Goal: Obtain resource: Obtain resource

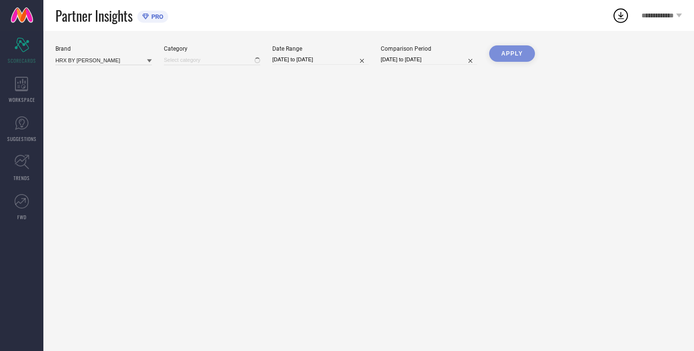
type input "All"
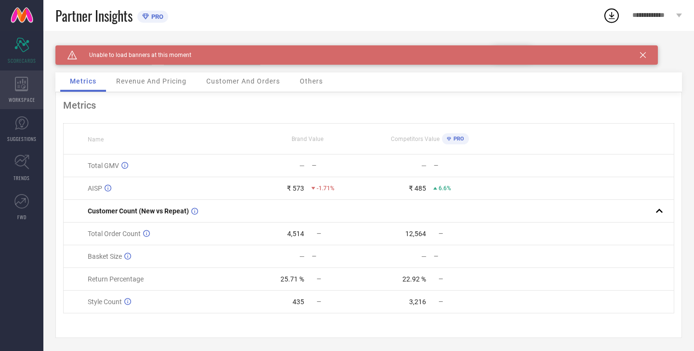
click at [16, 90] on icon at bounding box center [21, 84] width 13 height 14
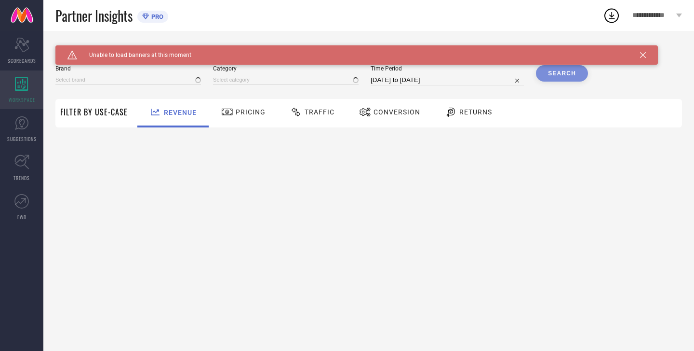
type input "HRX BY [PERSON_NAME]"
type input "All"
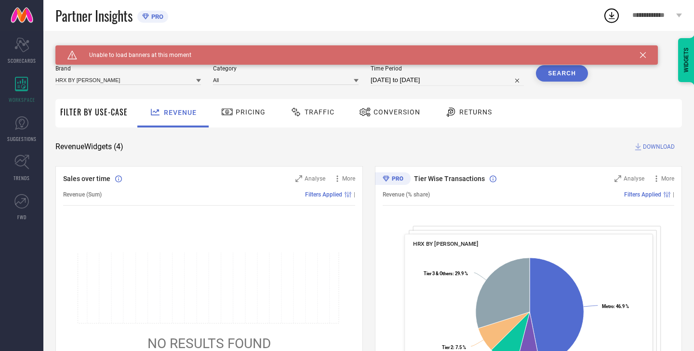
click at [401, 80] on input "[DATE] to [DATE]" at bounding box center [447, 80] width 153 height 12
select select "7"
select select "2025"
select select "8"
select select "2025"
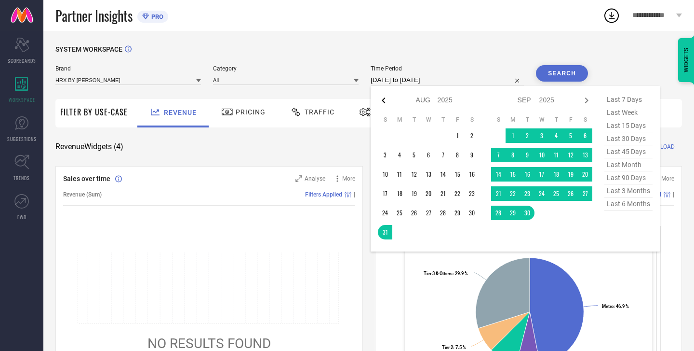
click at [383, 101] on icon at bounding box center [384, 101] width 12 height 12
select select "6"
select select "2025"
select select "7"
select select "2025"
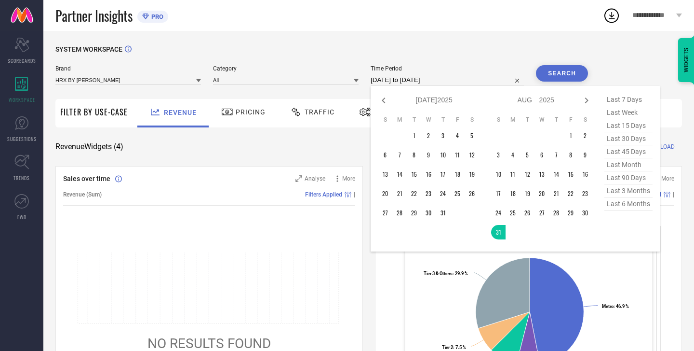
click at [383, 101] on icon at bounding box center [384, 101] width 12 height 12
select select "5"
select select "2025"
select select "6"
select select "2025"
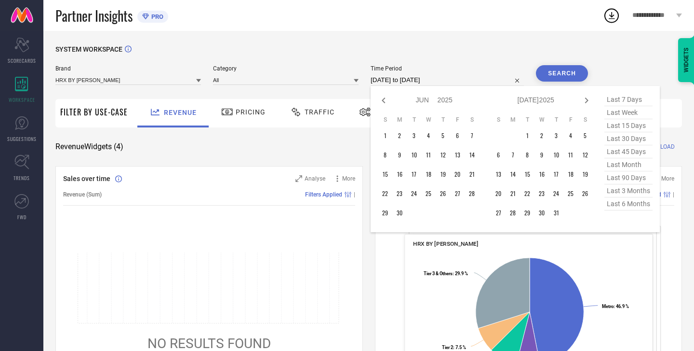
click at [383, 101] on icon at bounding box center [384, 101] width 12 height 12
select select "2"
select select "2025"
select select "3"
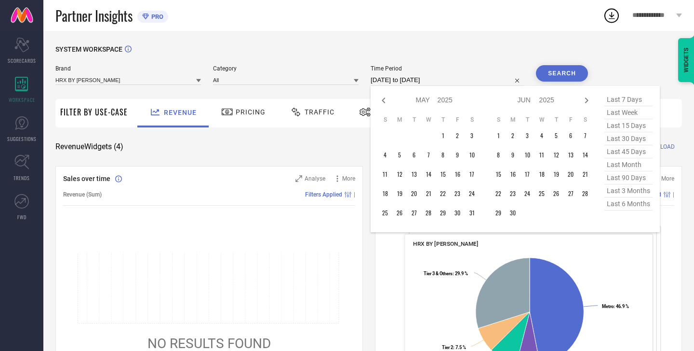
select select "2025"
click at [383, 101] on icon at bounding box center [384, 101] width 12 height 12
select select "2025"
select select "1"
select select "2025"
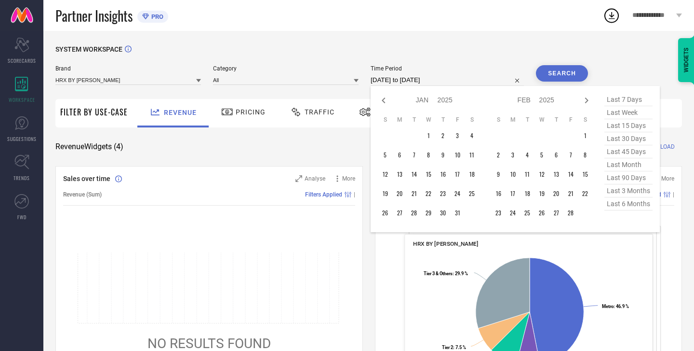
click at [383, 101] on icon at bounding box center [384, 101] width 12 height 12
select select "11"
select select "2024"
select select "2025"
click at [383, 101] on icon at bounding box center [384, 101] width 12 height 12
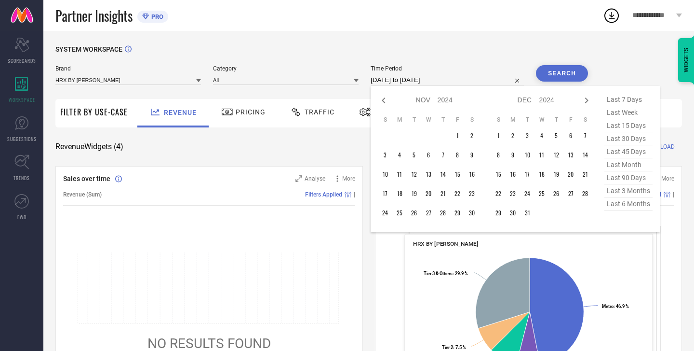
click at [383, 101] on icon at bounding box center [384, 101] width 12 height 12
select select "8"
select select "2024"
select select "9"
select select "2024"
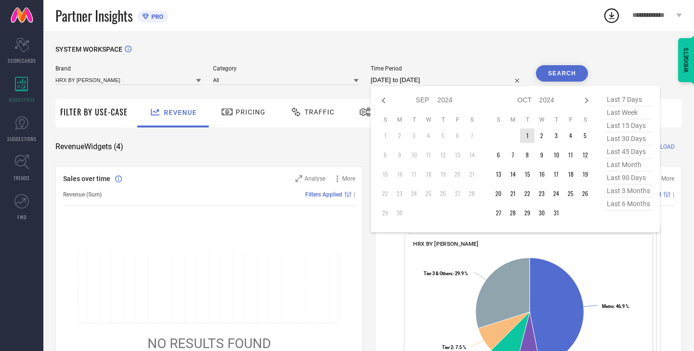
type input "After [DATE]"
click at [533, 137] on td "1" at bounding box center [527, 135] width 14 height 14
click at [585, 102] on icon at bounding box center [587, 101] width 12 height 12
select select "10"
select select "2024"
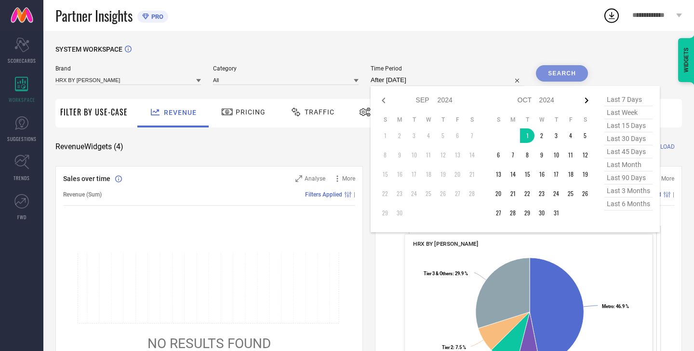
select select "11"
select select "2024"
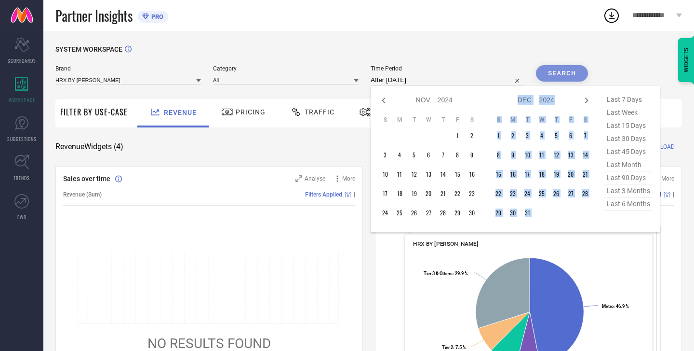
click at [585, 102] on icon at bounding box center [587, 101] width 12 height 12
select select "11"
select select "2024"
select select "2025"
click at [585, 102] on icon at bounding box center [587, 101] width 12 height 12
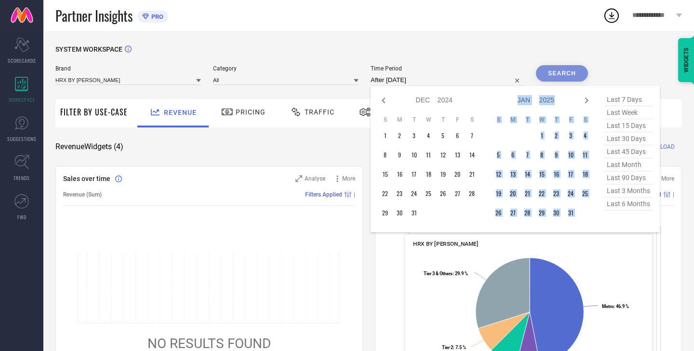
select select "2025"
select select "1"
select select "2025"
click at [585, 102] on icon at bounding box center [587, 101] width 12 height 12
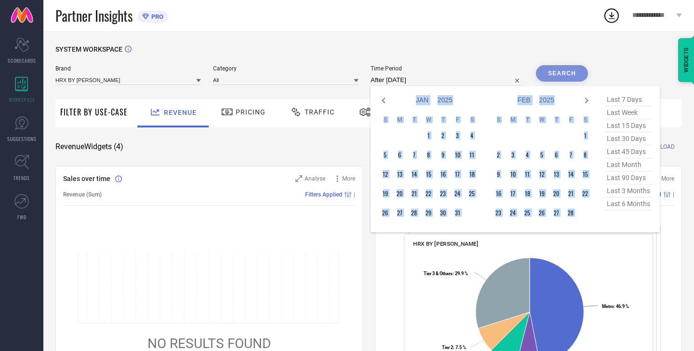
select select "2"
select select "2025"
select select "3"
select select "2025"
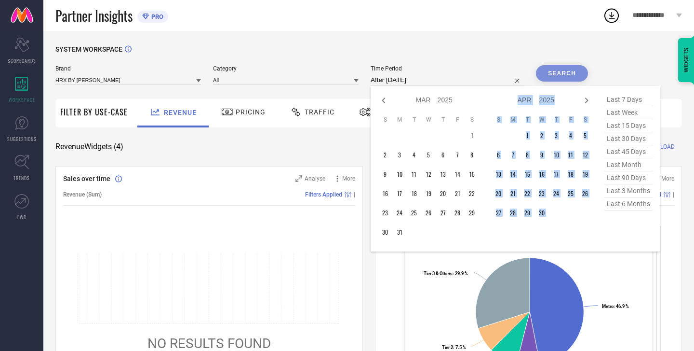
click at [585, 102] on icon at bounding box center [587, 101] width 12 height 12
select select "3"
select select "2025"
select select "4"
select select "2025"
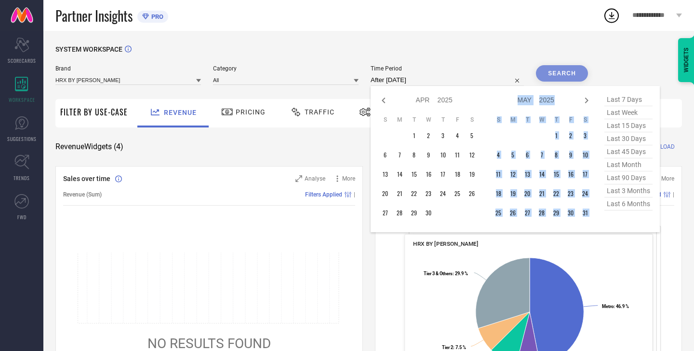
click at [585, 102] on icon at bounding box center [587, 101] width 12 height 12
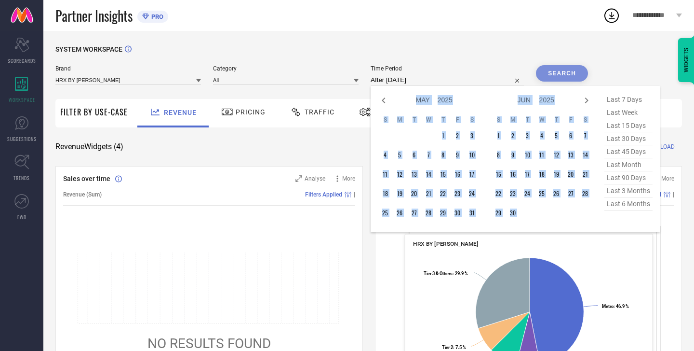
click at [585, 102] on icon at bounding box center [587, 101] width 12 height 12
select select "5"
select select "2025"
select select "6"
select select "2025"
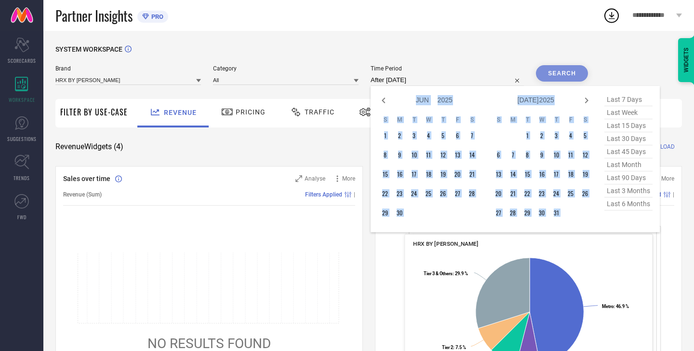
click at [585, 102] on icon at bounding box center [587, 101] width 12 height 12
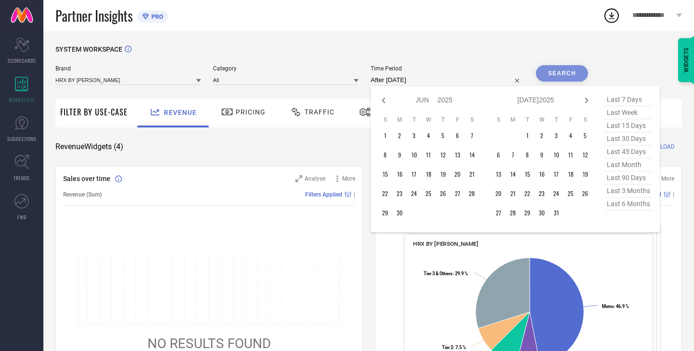
select select "6"
select select "2025"
select select "7"
select select "2025"
click at [585, 102] on icon at bounding box center [587, 101] width 12 height 12
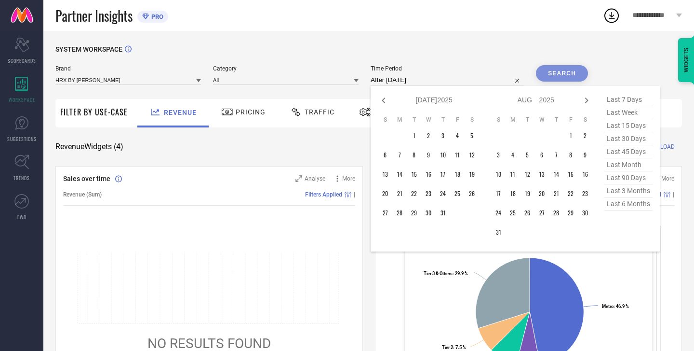
select select "7"
select select "2025"
select select "8"
select select "2025"
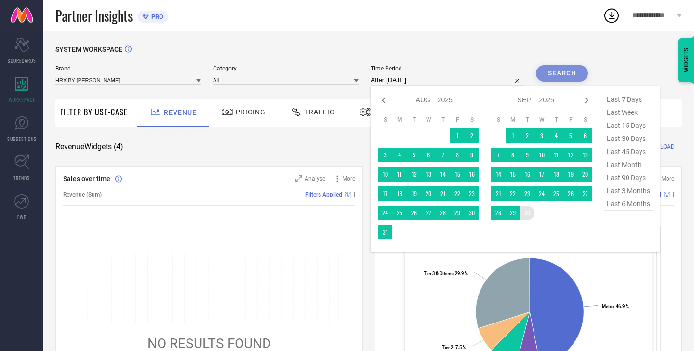
type input "[DATE] to [DATE]"
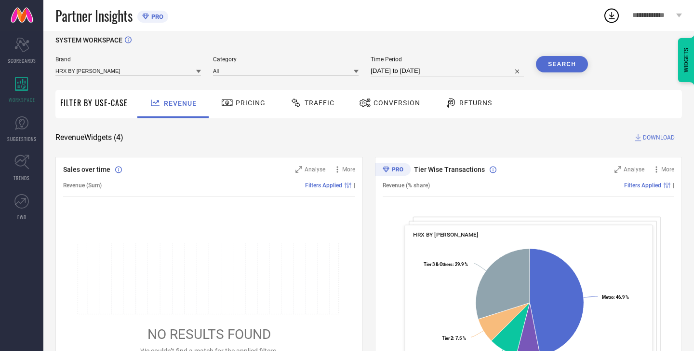
scroll to position [14, 0]
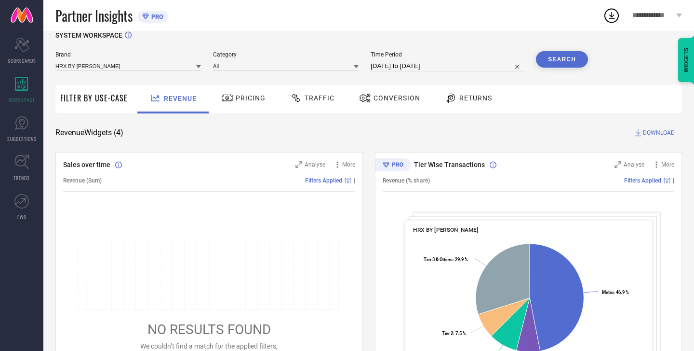
click at [570, 60] on button "Search" at bounding box center [562, 59] width 52 height 16
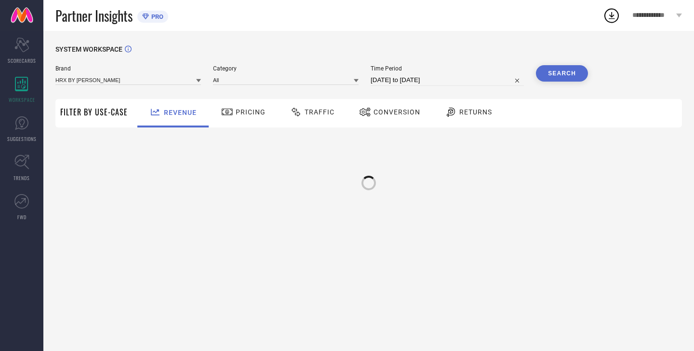
scroll to position [0, 0]
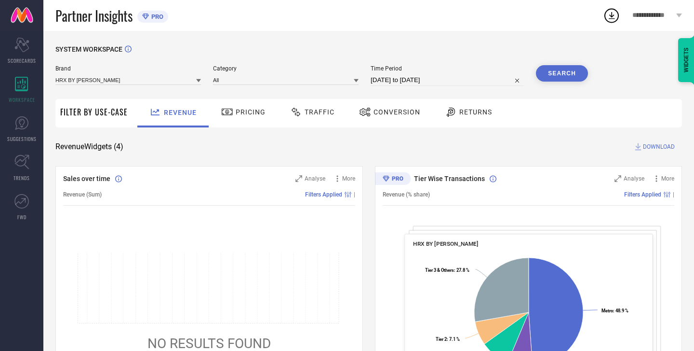
click at [394, 110] on span "Conversion" at bounding box center [397, 112] width 47 height 8
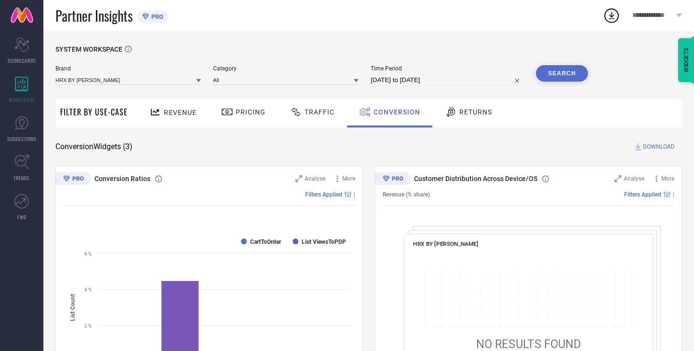
click at [652, 149] on span "DOWNLOAD" at bounding box center [659, 147] width 32 height 10
